Goal: Task Accomplishment & Management: Manage account settings

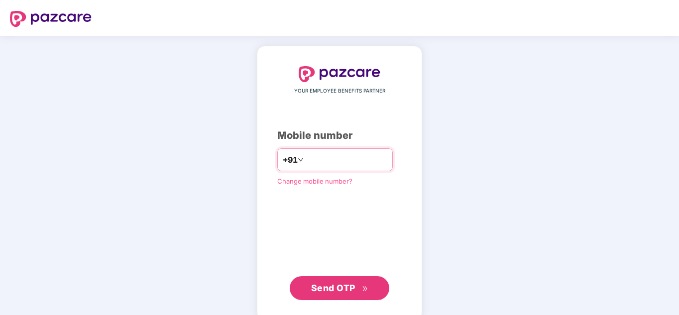
click at [335, 162] on input "number" at bounding box center [347, 160] width 82 height 16
type input "**********"
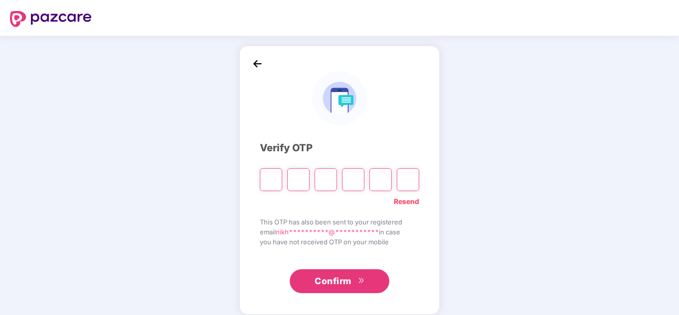
type input "*"
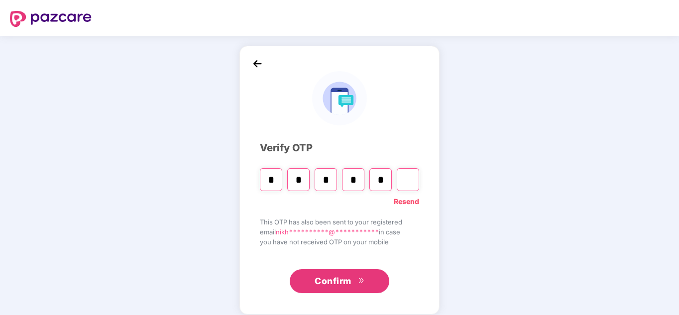
type input "*"
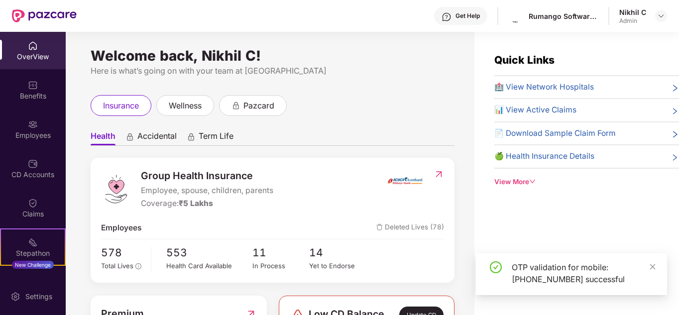
click at [25, 139] on div "Employees" at bounding box center [33, 135] width 66 height 10
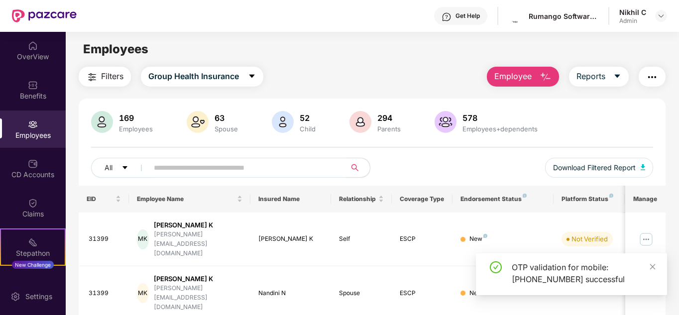
click at [221, 170] on input "text" at bounding box center [243, 167] width 179 height 15
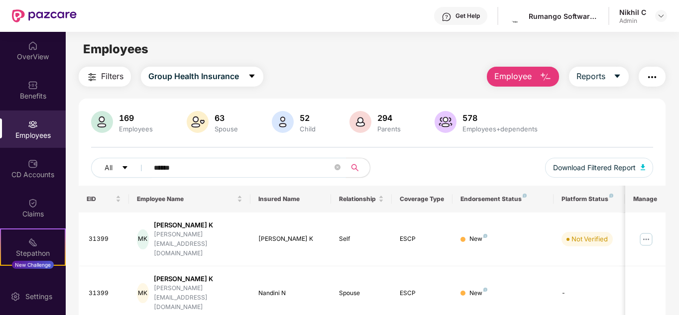
type input "******"
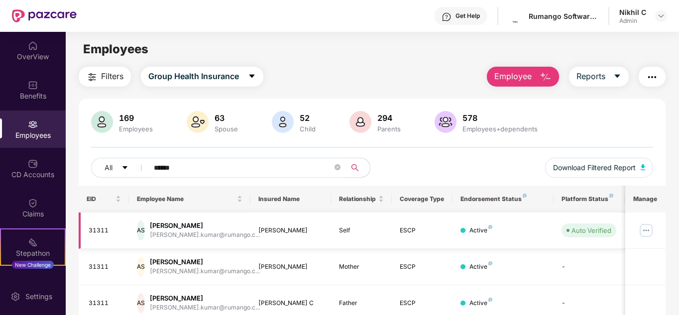
click at [648, 227] on img at bounding box center [646, 231] width 16 height 16
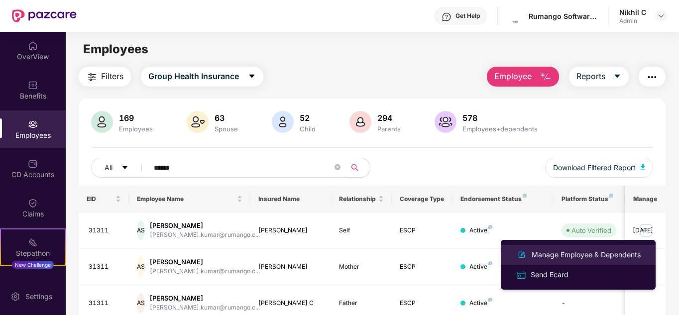
click at [584, 253] on div "Manage Employee & Dependents" at bounding box center [586, 254] width 113 height 11
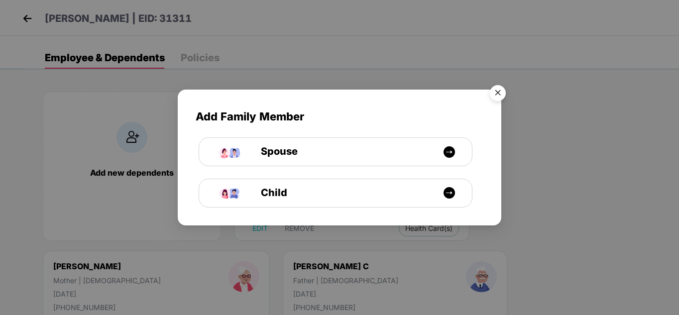
click at [498, 89] on img "Close" at bounding box center [498, 95] width 28 height 28
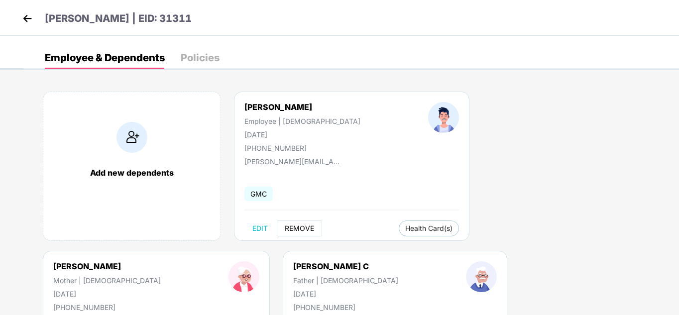
click at [297, 225] on span "REMOVE" at bounding box center [299, 229] width 29 height 8
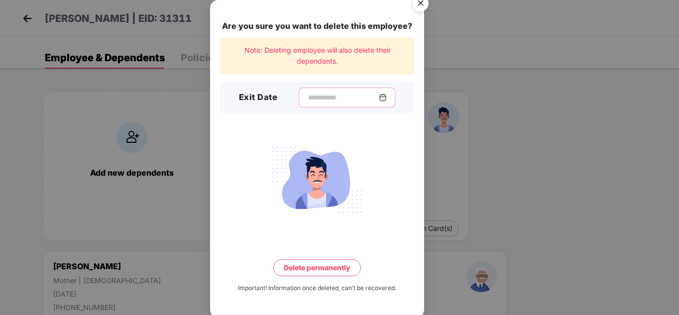
click at [307, 94] on input at bounding box center [343, 98] width 72 height 10
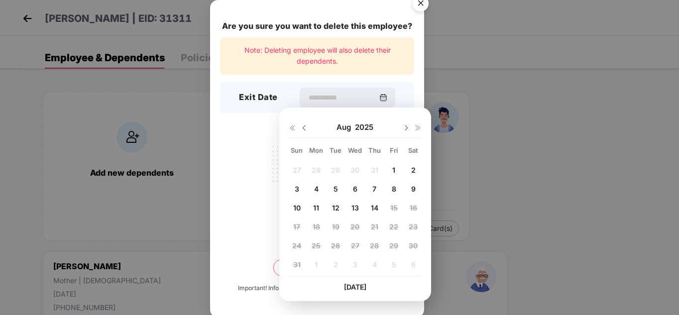
click at [357, 205] on span "13" at bounding box center [355, 208] width 7 height 8
type input "**********"
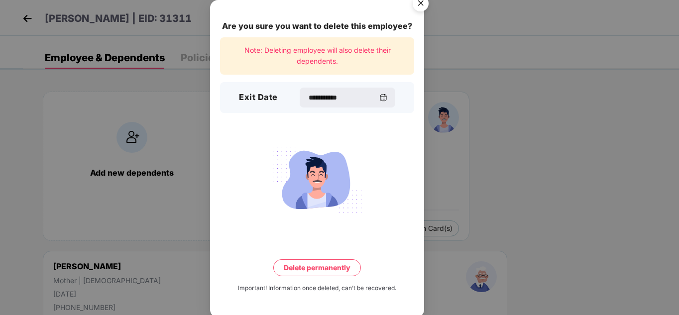
click at [330, 269] on button "Delete permanently" at bounding box center [317, 267] width 88 height 17
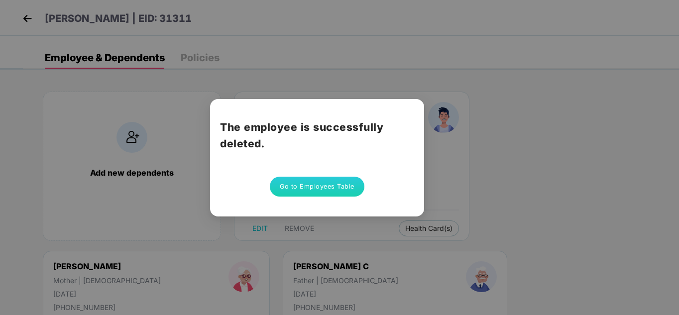
click at [326, 183] on button "Go to Employees Table" at bounding box center [317, 187] width 95 height 20
